Goal: Transaction & Acquisition: Purchase product/service

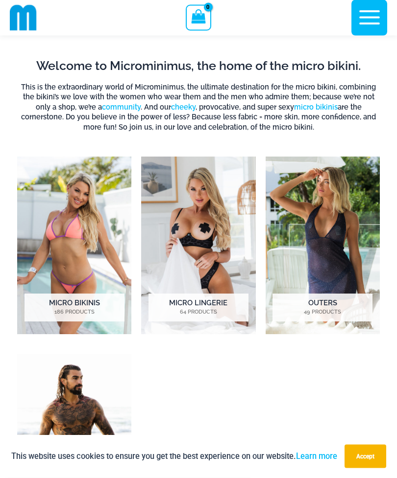
scroll to position [434, 0]
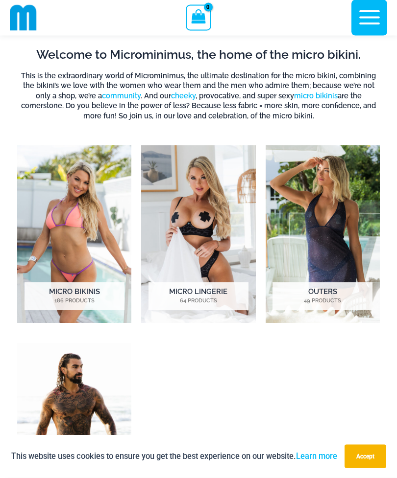
click at [55, 231] on img "Visit product category Micro Bikinis" at bounding box center [74, 235] width 114 height 178
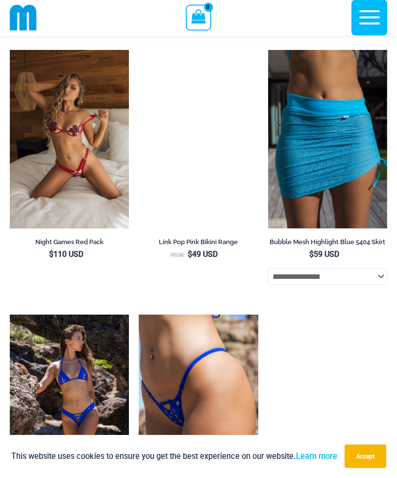
scroll to position [2130, 0]
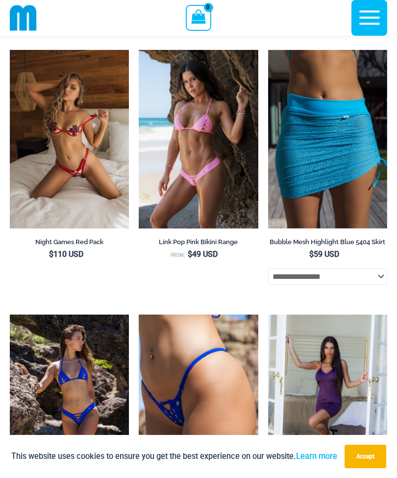
click at [139, 50] on img at bounding box center [139, 50] width 0 height 0
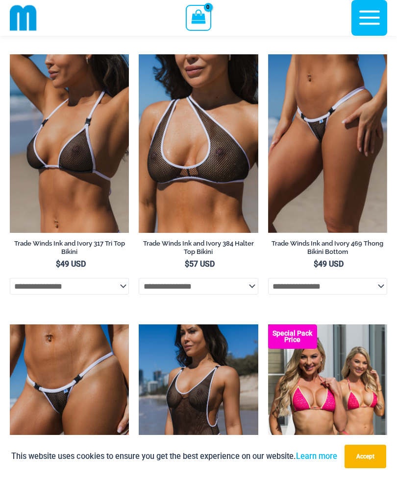
scroll to position [551, 0]
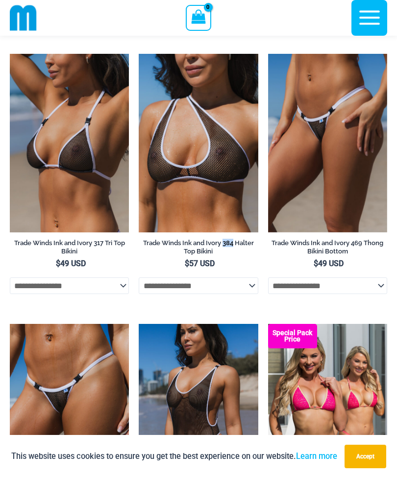
click at [241, 240] on h2 "Trade Winds Ink and Ivory 384 Halter Top Bikini" at bounding box center [198, 247] width 119 height 17
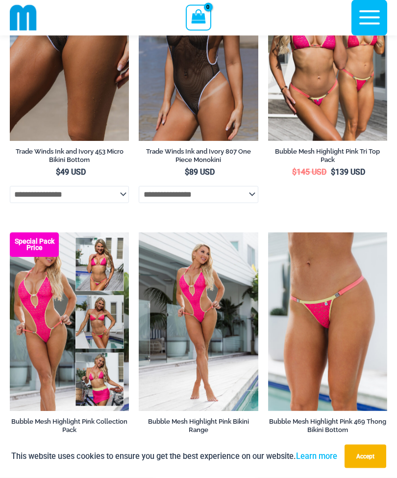
scroll to position [913, 0]
click at [51, 158] on h2 "Trade Winds Ink and Ivory 453 Micro Bikini Bottom" at bounding box center [69, 155] width 119 height 17
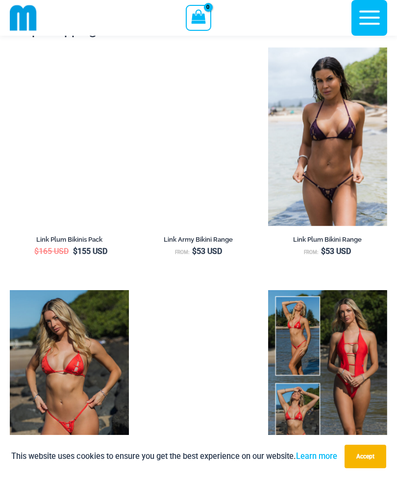
scroll to position [2570, 0]
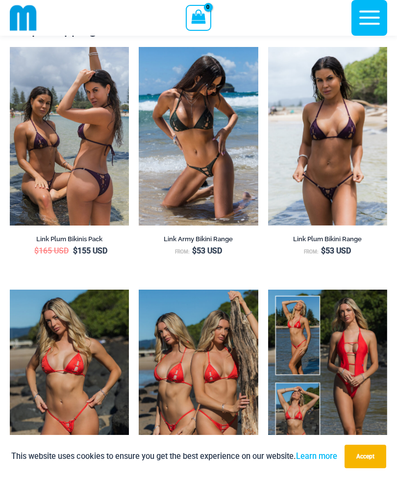
click at [197, 237] on h2 "Link Army Bikini Range" at bounding box center [198, 239] width 119 height 8
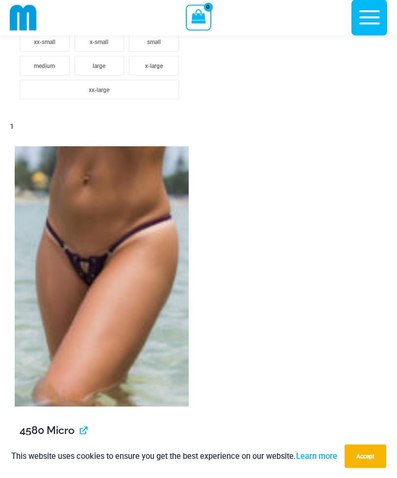
scroll to position [1340, 0]
click at [80, 432] on link "View product" at bounding box center [80, 430] width 0 height 13
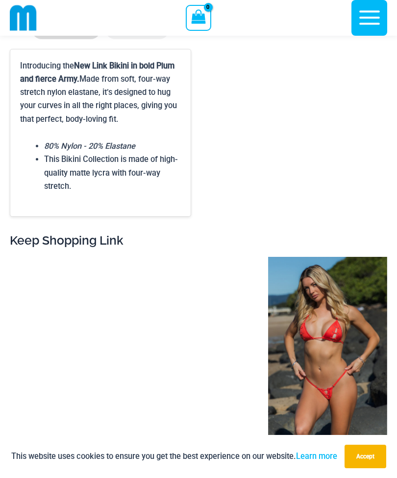
scroll to position [2734, 0]
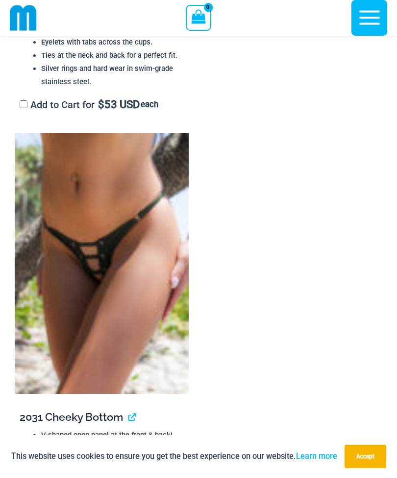
scroll to position [1263, 0]
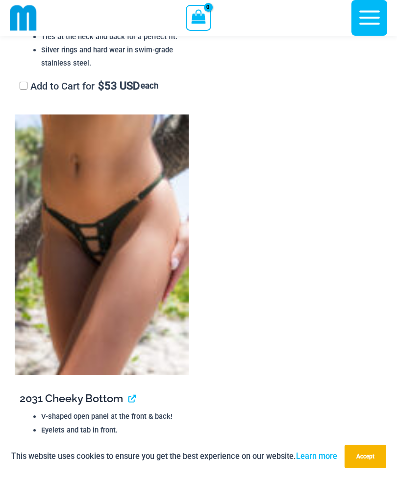
click at [65, 234] on img at bounding box center [102, 245] width 174 height 260
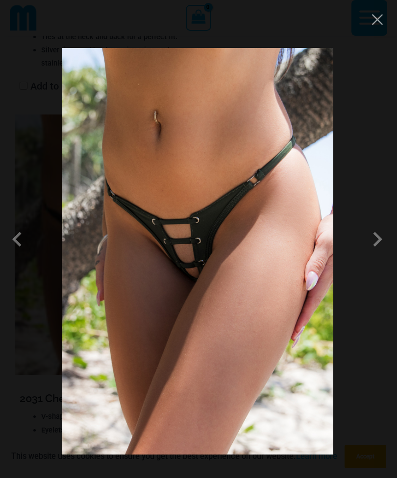
click at [251, 277] on img at bounding box center [197, 251] width 271 height 407
click at [367, 29] on div at bounding box center [198, 239] width 397 height 478
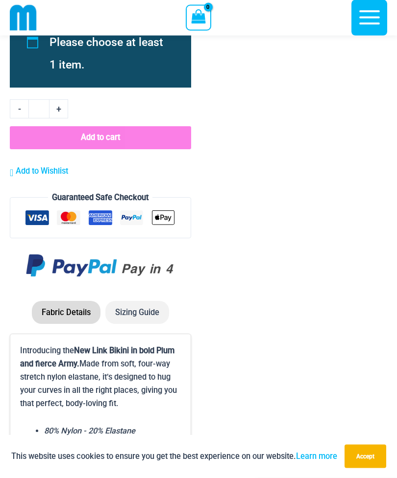
scroll to position [2243, 0]
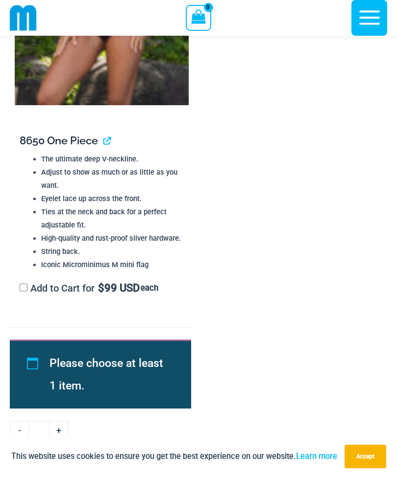
scroll to position [2246, 0]
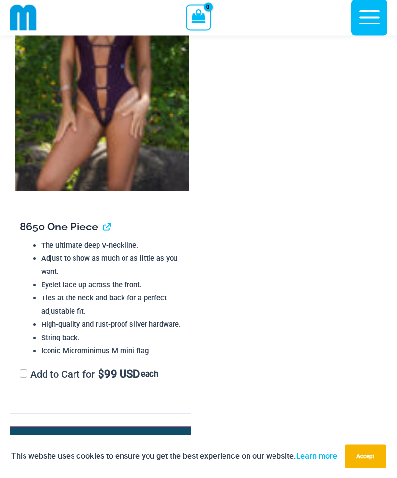
click at [103, 226] on link "View product" at bounding box center [103, 227] width 0 height 13
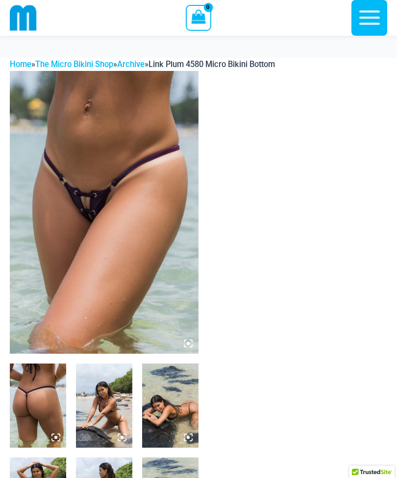
scroll to position [106, 0]
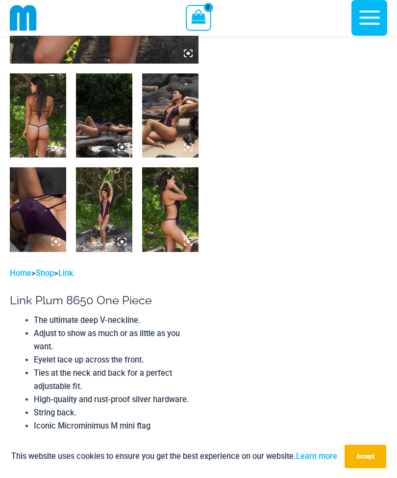
scroll to position [281, 0]
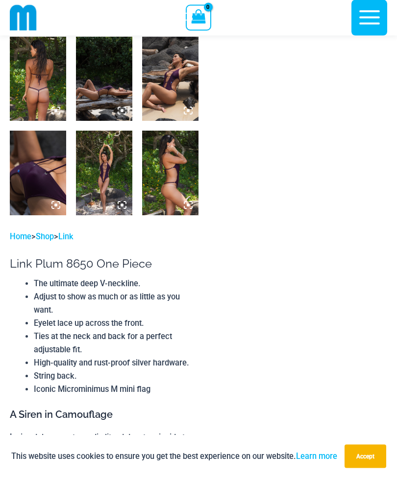
click at [33, 180] on img at bounding box center [38, 173] width 56 height 84
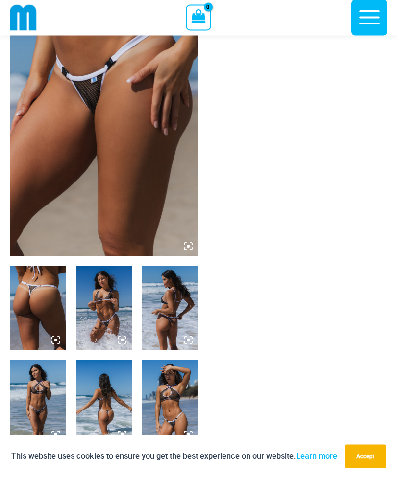
click at [165, 214] on img at bounding box center [104, 115] width 188 height 283
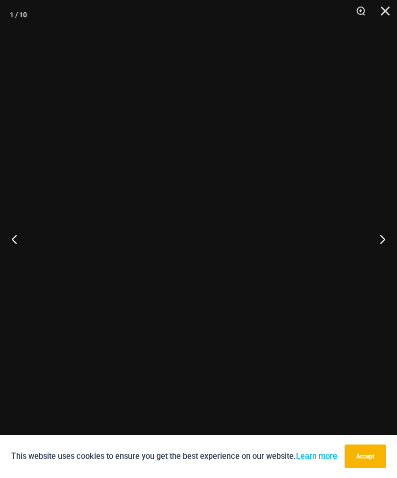
scroll to position [89, 0]
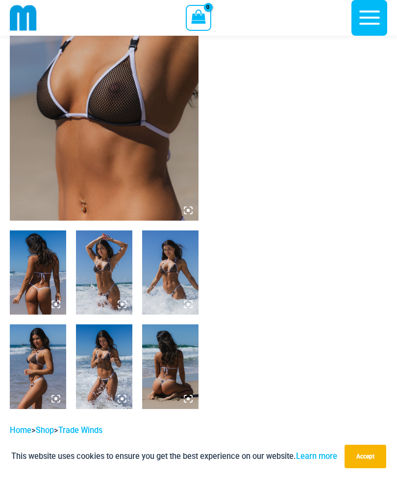
scroll to position [70, 0]
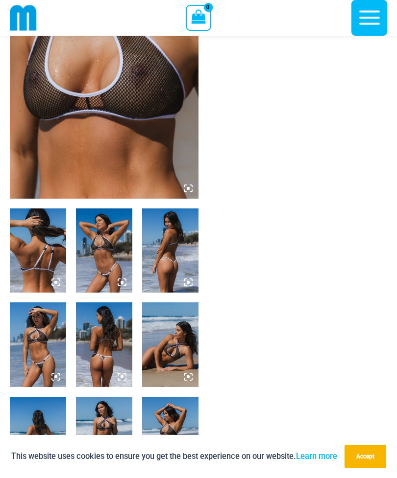
scroll to position [86, 0]
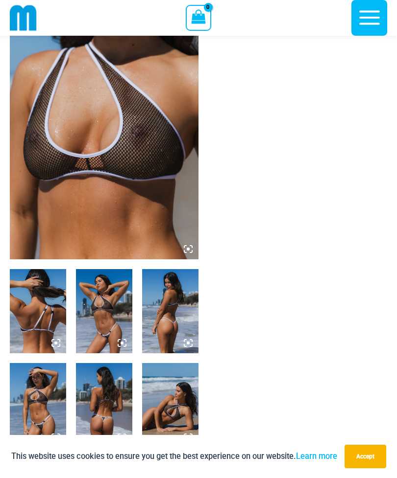
click at [33, 219] on img at bounding box center [104, 117] width 188 height 283
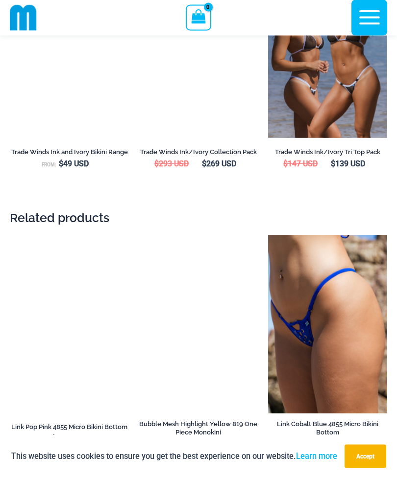
scroll to position [1682, 0]
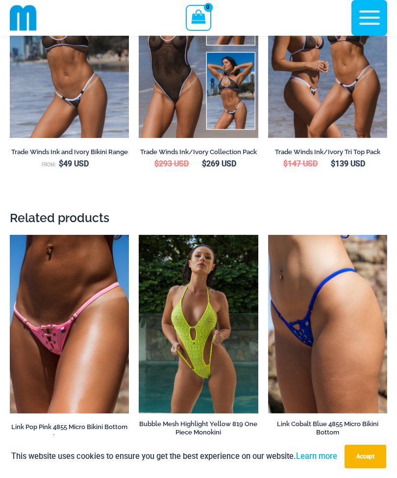
click at [10, 235] on img at bounding box center [10, 235] width 0 height 0
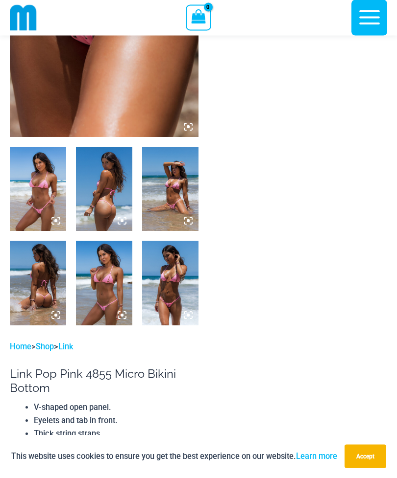
scroll to position [94, 0]
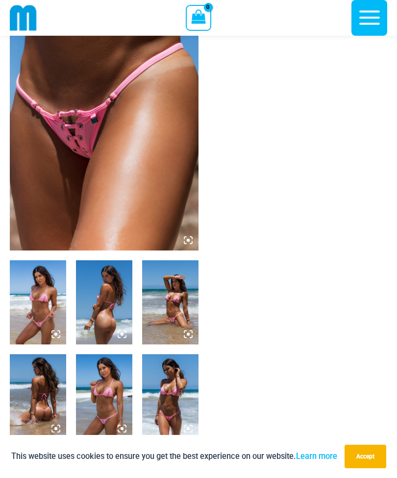
click at [153, 212] on img at bounding box center [104, 109] width 188 height 283
